Goal: Transaction & Acquisition: Book appointment/travel/reservation

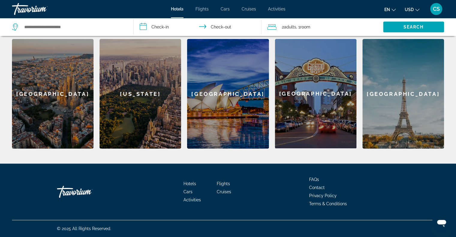
scroll to position [177, 0]
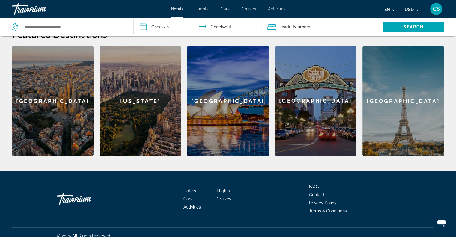
click at [192, 190] on span "Hotels" at bounding box center [189, 191] width 13 height 5
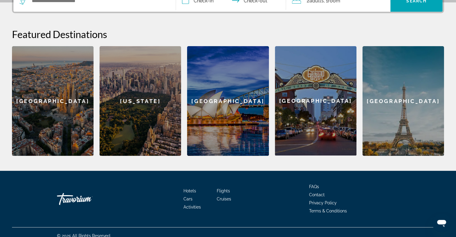
scroll to position [0, 0]
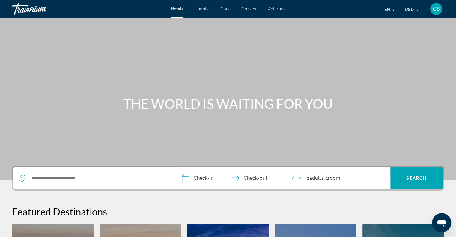
click at [436, 12] on span "CS" at bounding box center [436, 9] width 7 height 6
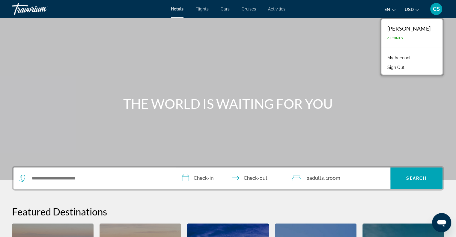
click at [387, 59] on link "My Account" at bounding box center [398, 58] width 29 height 8
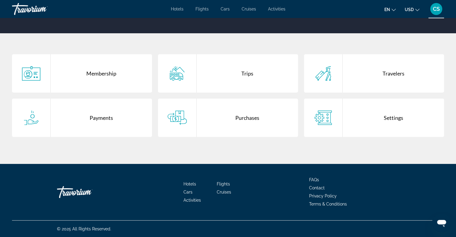
scroll to position [101, 0]
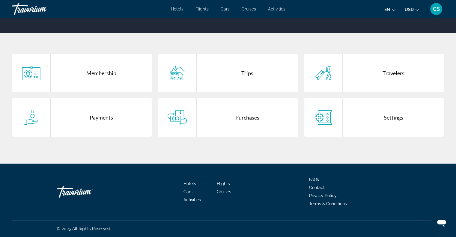
click at [106, 119] on div "Payments" at bounding box center [101, 117] width 101 height 38
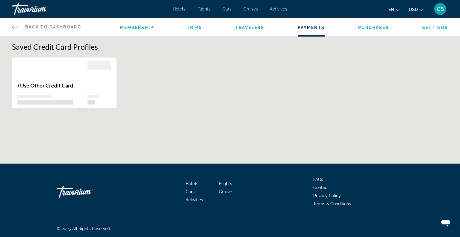
click at [144, 27] on span "Membership" at bounding box center [137, 27] width 34 height 5
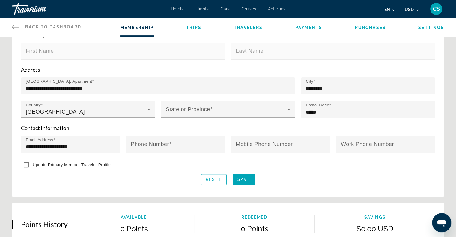
scroll to position [188, 0]
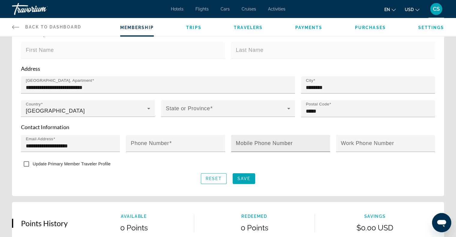
click at [288, 141] on mat-label "Mobile Phone Number" at bounding box center [264, 143] width 57 height 6
click at [288, 142] on input "Mobile Phone Number" at bounding box center [282, 145] width 93 height 7
type input "**********"
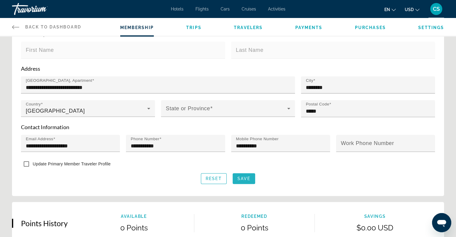
click at [245, 176] on span "Save" at bounding box center [243, 178] width 13 height 5
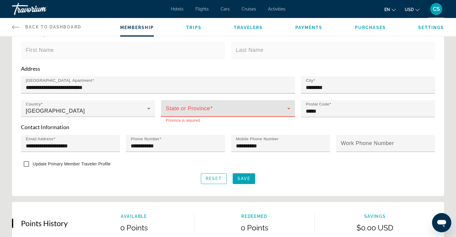
click at [242, 110] on span "Main content" at bounding box center [226, 110] width 121 height 7
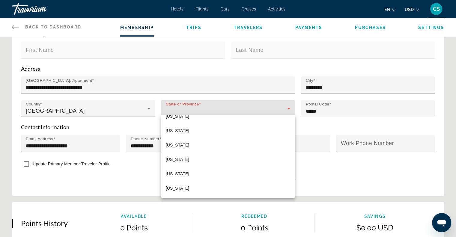
scroll to position [472, 0]
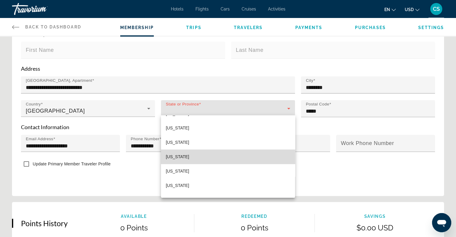
click at [249, 155] on mat-option "[US_STATE]" at bounding box center [228, 157] width 134 height 14
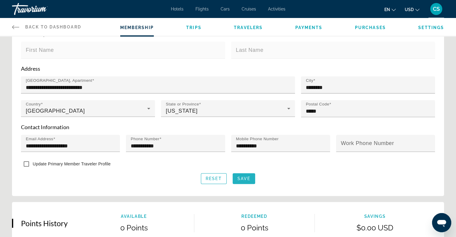
click at [246, 176] on span "Save" at bounding box center [243, 178] width 13 height 5
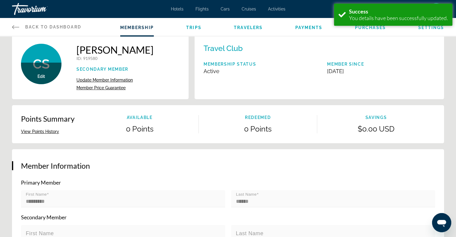
scroll to position [0, 0]
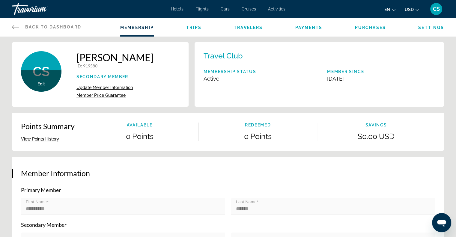
click at [282, 9] on span "Activities" at bounding box center [276, 9] width 17 height 5
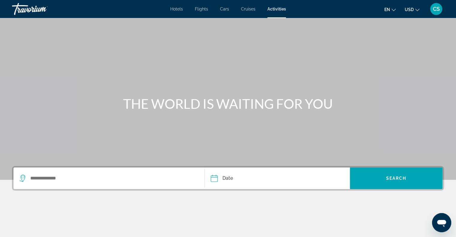
click at [176, 9] on span "Hotels" at bounding box center [176, 9] width 13 height 5
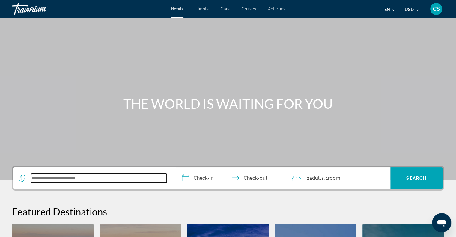
click at [71, 177] on input "Search widget" at bounding box center [98, 178] width 135 height 9
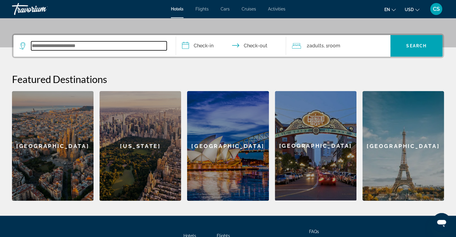
scroll to position [146, 0]
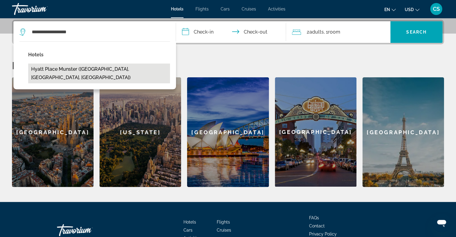
click at [104, 72] on button "Hyatt Place Munster ([GEOGRAPHIC_DATA], [GEOGRAPHIC_DATA], [GEOGRAPHIC_DATA])" at bounding box center [99, 74] width 142 height 20
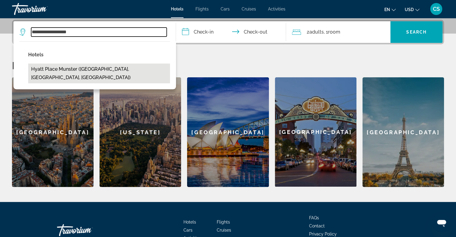
type input "**********"
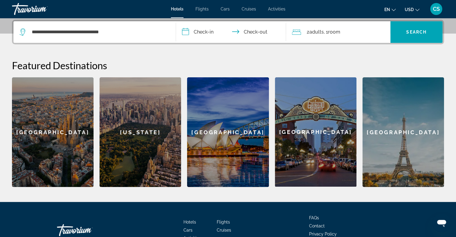
click at [207, 34] on input "**********" at bounding box center [232, 32] width 113 height 23
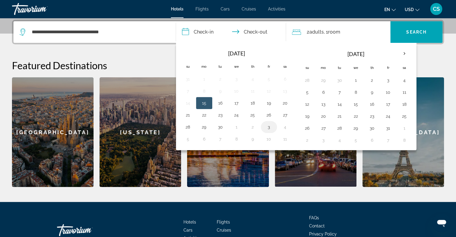
click at [269, 127] on button "3" at bounding box center [269, 127] width 10 height 8
click at [406, 78] on button "4" at bounding box center [405, 80] width 10 height 8
type input "**********"
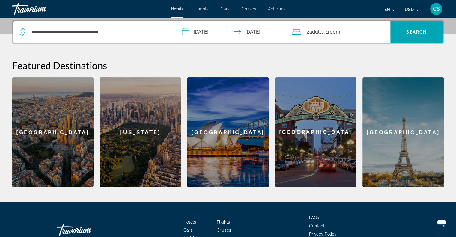
click at [358, 30] on div "2 Adult Adults , 1 Room rooms" at bounding box center [341, 32] width 98 height 8
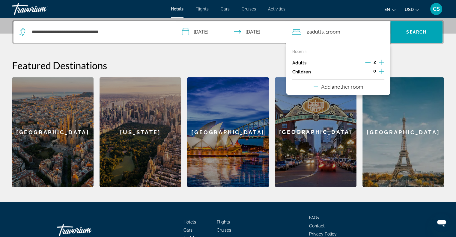
click at [368, 64] on icon "Decrement adults" at bounding box center [367, 62] width 5 height 5
click at [425, 32] on span "Search" at bounding box center [416, 32] width 20 height 5
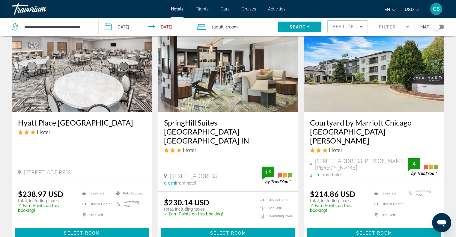
scroll to position [42, 0]
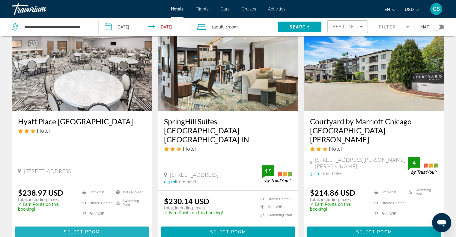
click at [86, 230] on span "Select Room" at bounding box center [82, 232] width 36 height 5
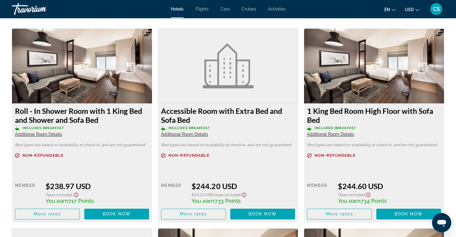
scroll to position [807, 0]
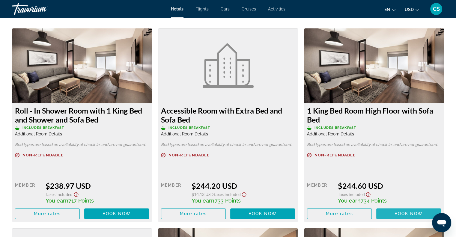
click at [406, 211] on span "Book now" at bounding box center [408, 213] width 28 height 5
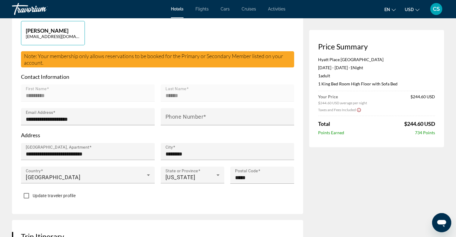
scroll to position [156, 0]
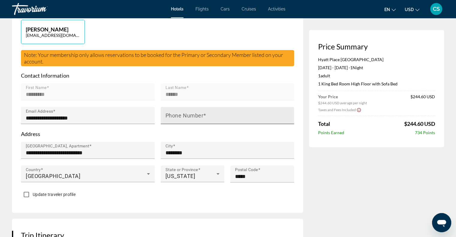
click at [221, 113] on div "Phone Number" at bounding box center [229, 115] width 128 height 17
type input "**********"
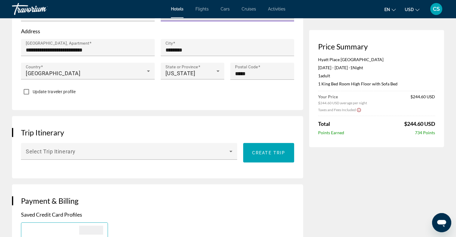
scroll to position [260, 0]
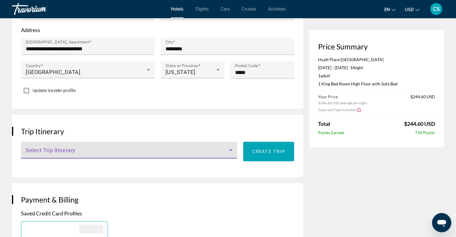
click at [234, 147] on icon "Main content" at bounding box center [230, 150] width 7 height 7
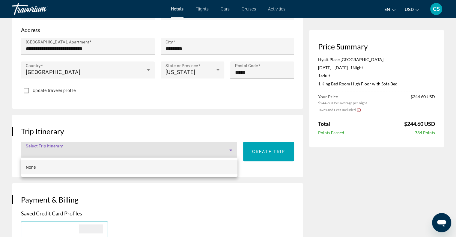
click at [233, 147] on div at bounding box center [228, 118] width 456 height 237
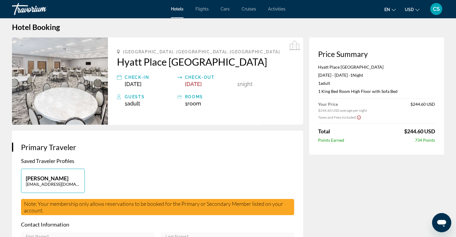
scroll to position [6, 0]
